Goal: Transaction & Acquisition: Purchase product/service

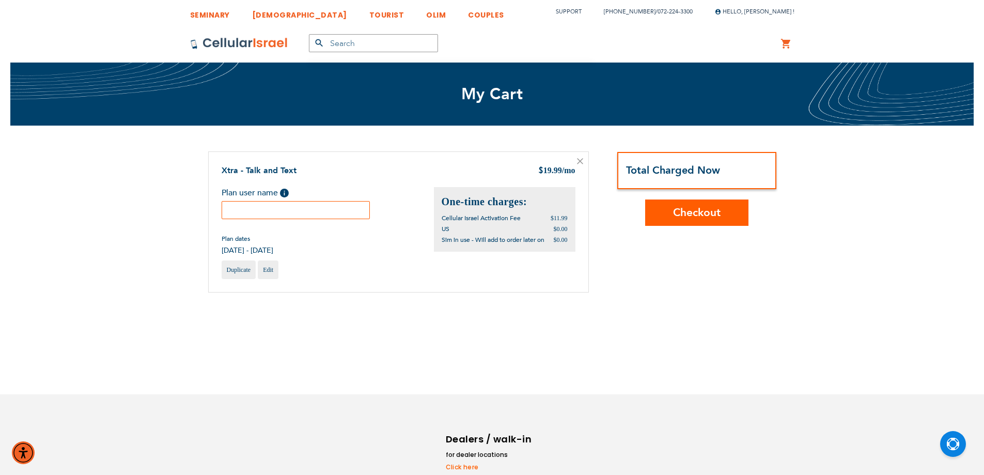
click at [307, 208] on input "text" at bounding box center [296, 210] width 149 height 18
paste input "Lainer"
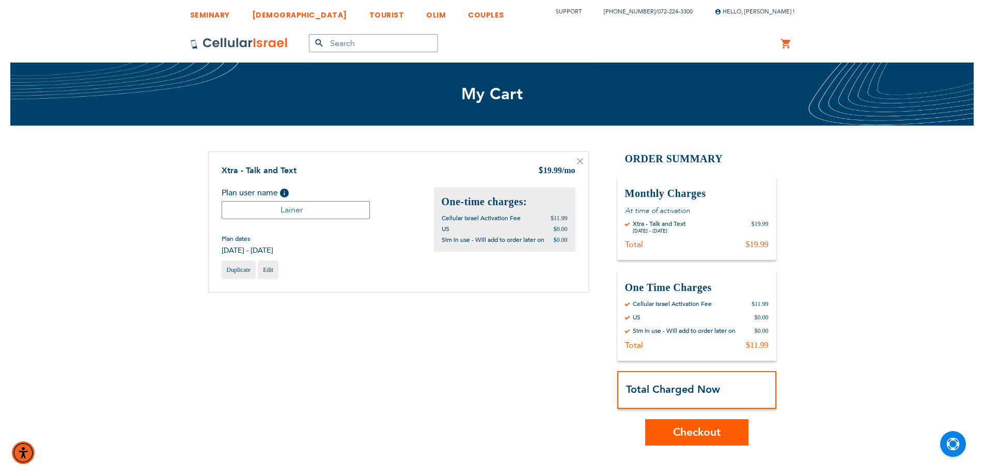
type input "Lainer"
click at [700, 426] on span "Checkout" at bounding box center [697, 432] width 48 height 15
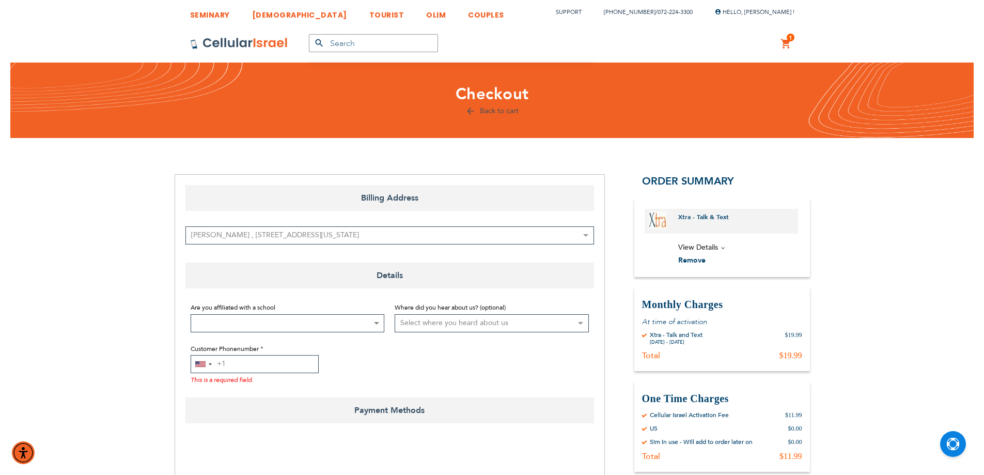
click at [279, 370] on input "Customer Phonenumber" at bounding box center [255, 364] width 128 height 18
click at [280, 362] on input "718" at bounding box center [255, 364] width 128 height 18
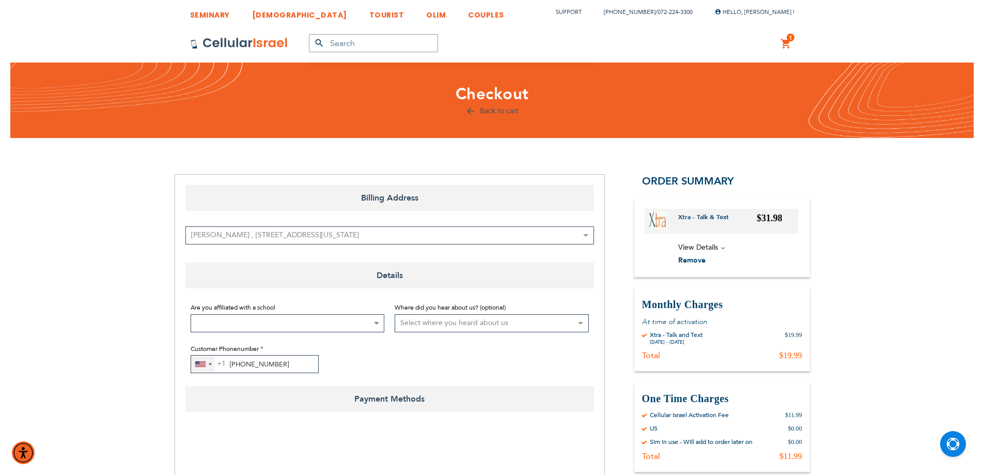
type input "722-243-300"
click at [203, 364] on div "United States +1" at bounding box center [200, 364] width 10 height 6
type input "972"
click at [252, 403] on li "Israel +972" at bounding box center [252, 402] width 122 height 21
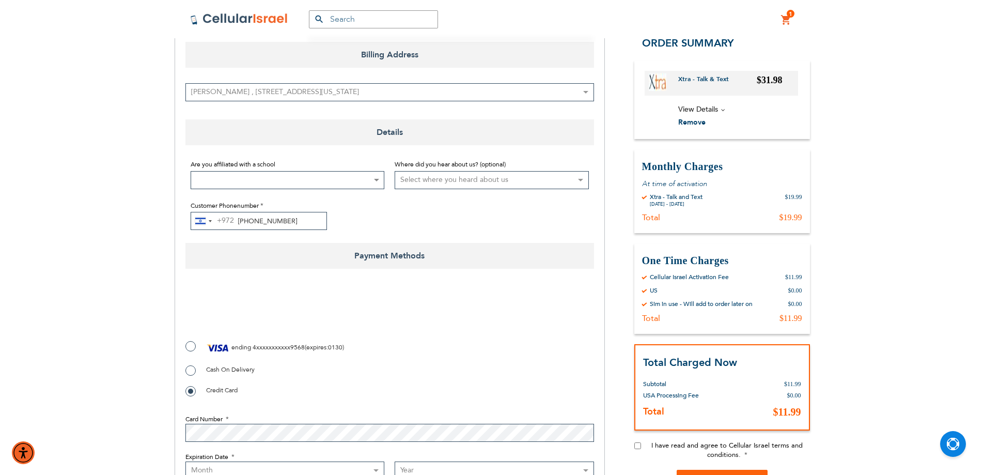
scroll to position [155, 0]
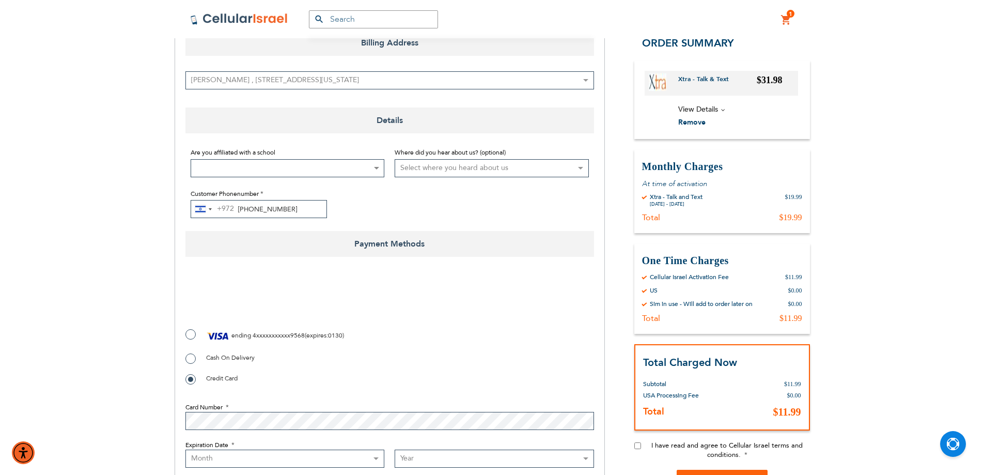
click at [245, 332] on span "ending" at bounding box center [241, 335] width 20 height 8
radio input "true"
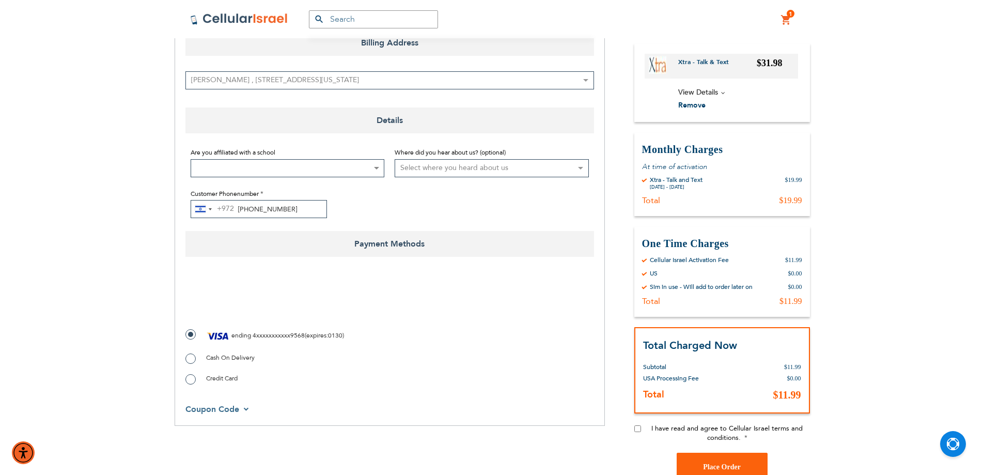
checkbox input "true"
click at [638, 428] on input "I have read and agree to Cellular Israel terms and conditions." at bounding box center [637, 428] width 7 height 7
checkbox input "true"
click at [713, 461] on button "Place Order" at bounding box center [722, 466] width 91 height 29
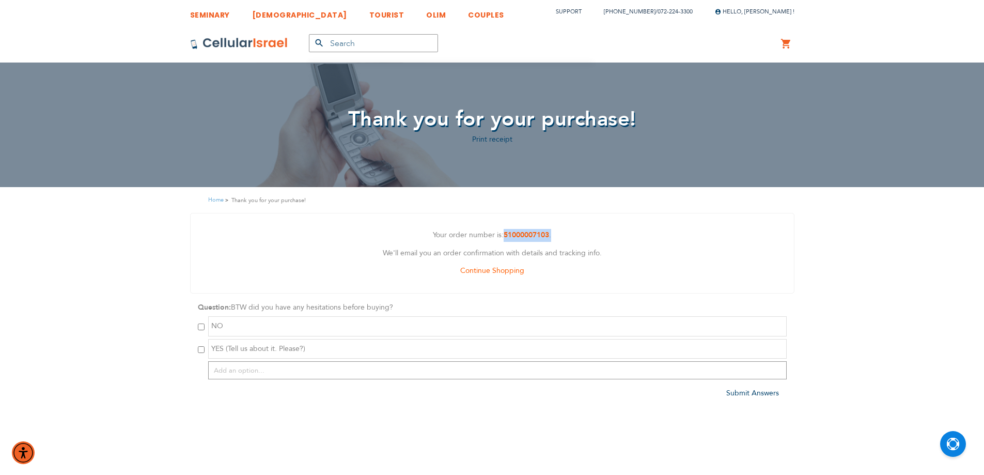
drag, startPoint x: 501, startPoint y: 234, endPoint x: 552, endPoint y: 237, distance: 50.7
click at [552, 237] on p "Your order number is: 51000007103 ." at bounding box center [492, 235] width 588 height 13
copy p "51000007103 ."
